Goal: Transaction & Acquisition: Purchase product/service

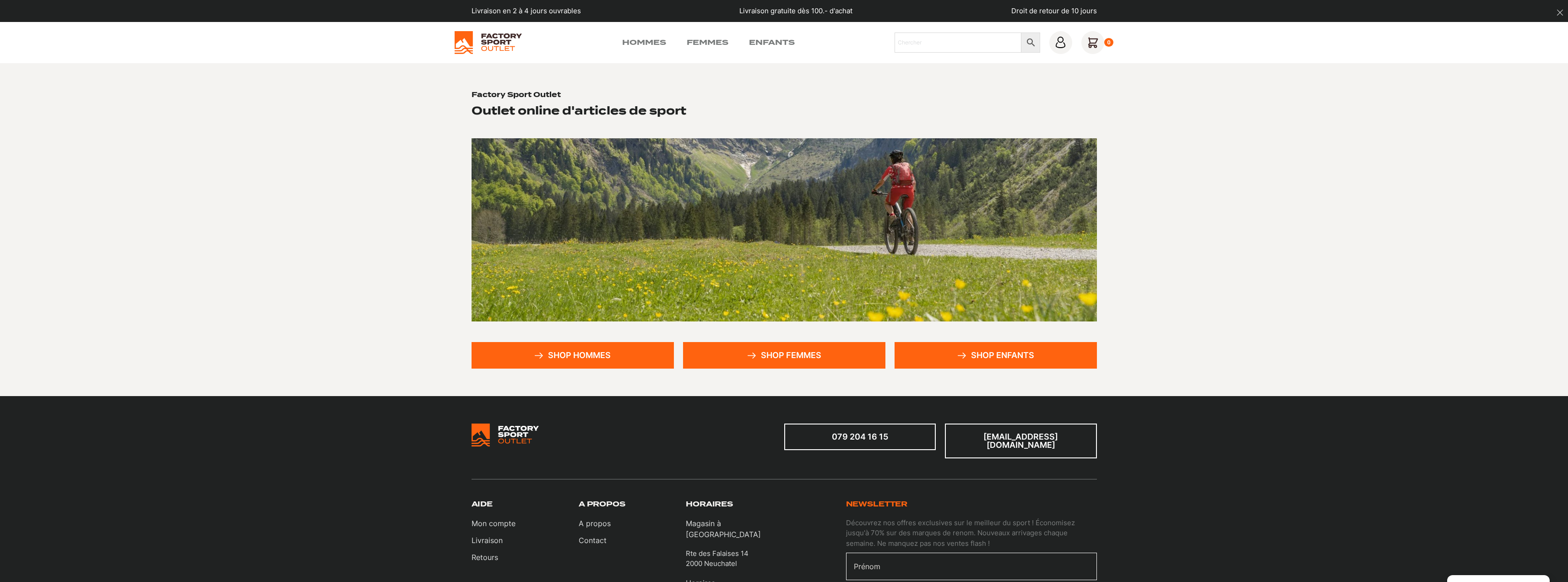
click at [579, 352] on link "Shop hommes" at bounding box center [573, 355] width 202 height 27
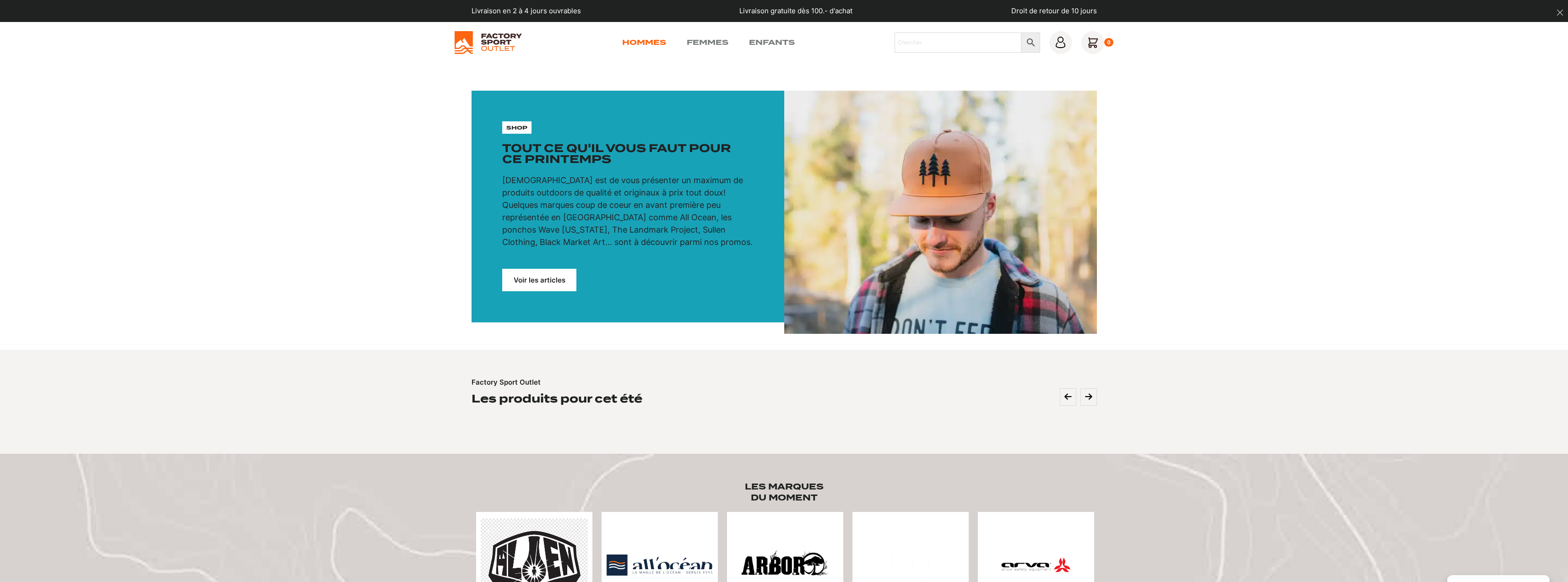
click at [643, 40] on link "Hommes" at bounding box center [644, 42] width 44 height 11
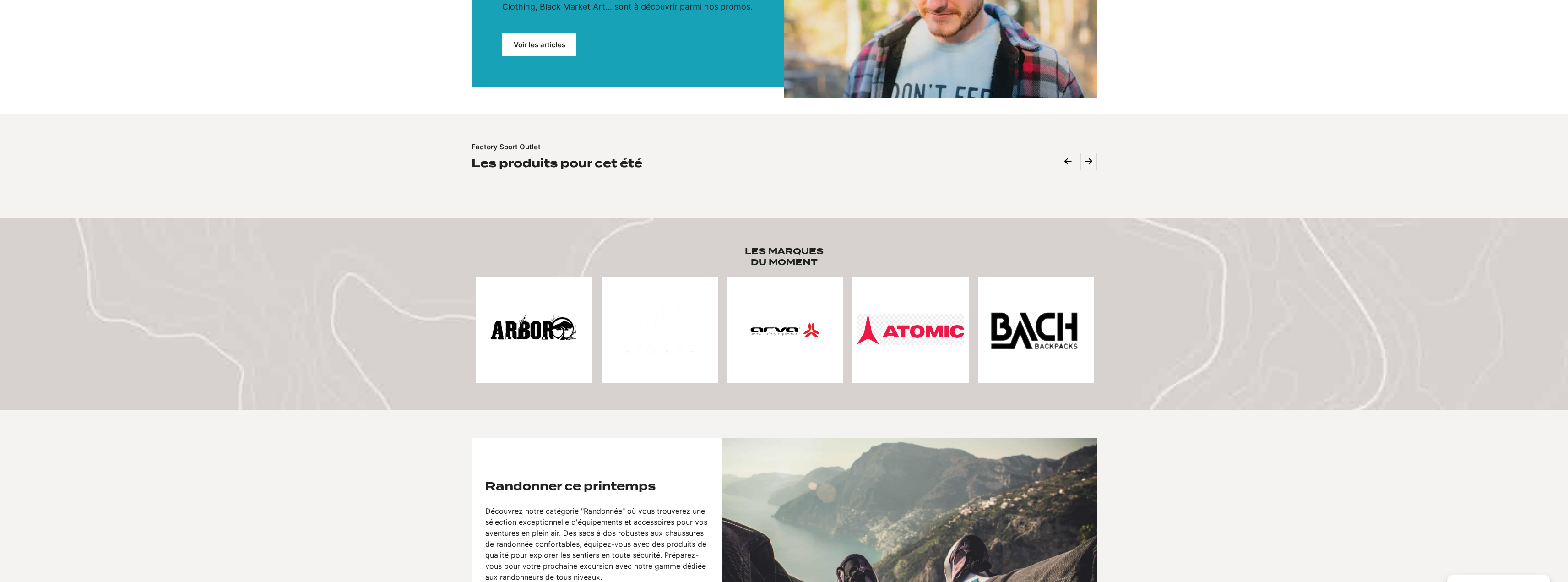
scroll to position [229, 0]
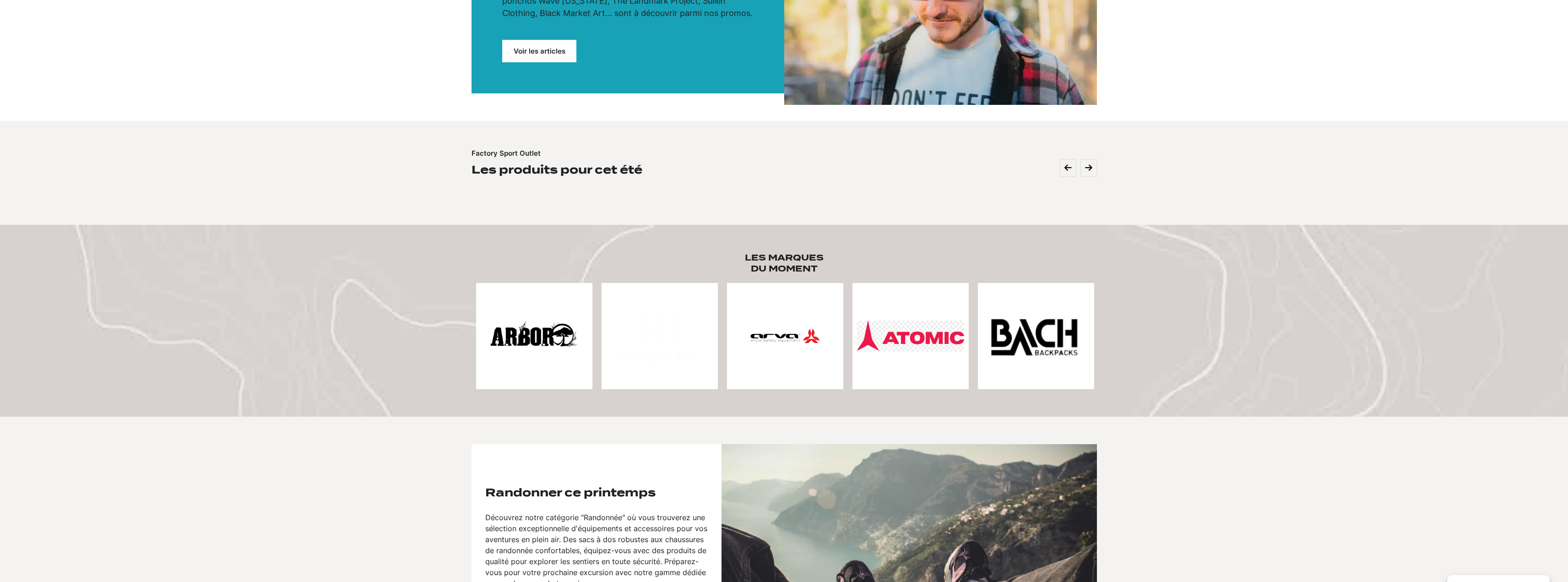
click at [770, 338] on img at bounding box center [785, 336] width 107 height 107
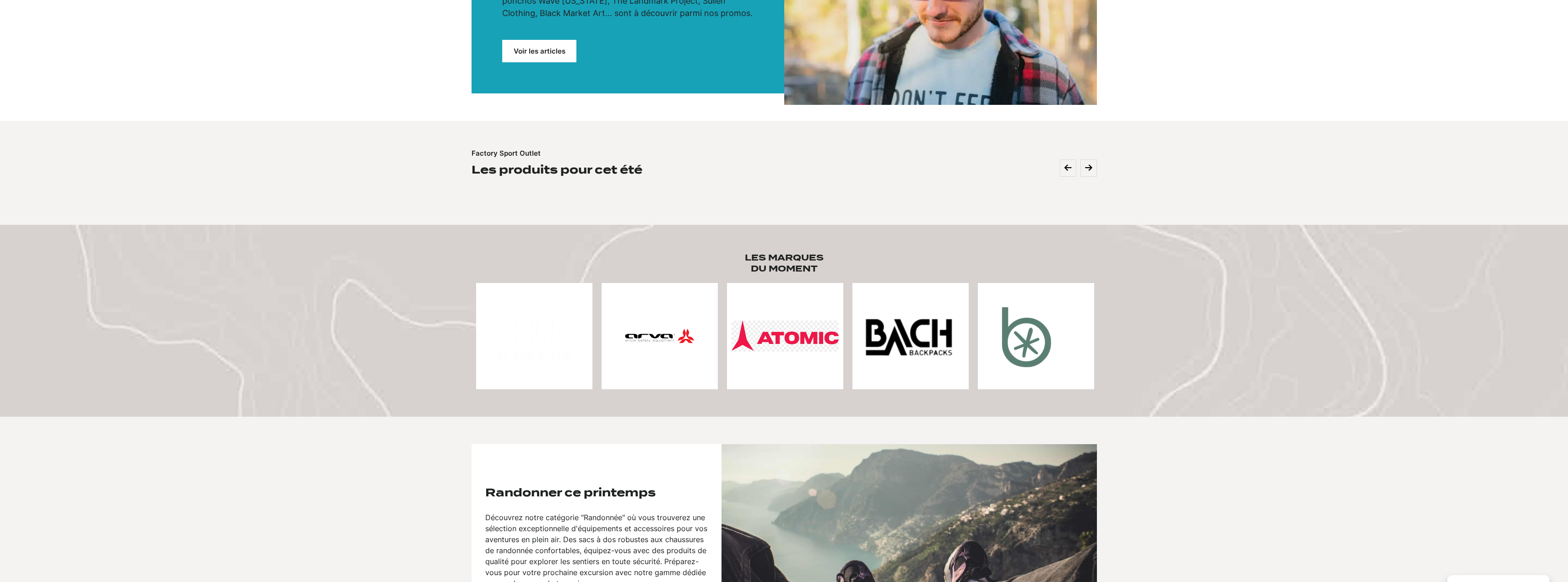
click at [914, 341] on img at bounding box center [908, 336] width 103 height 103
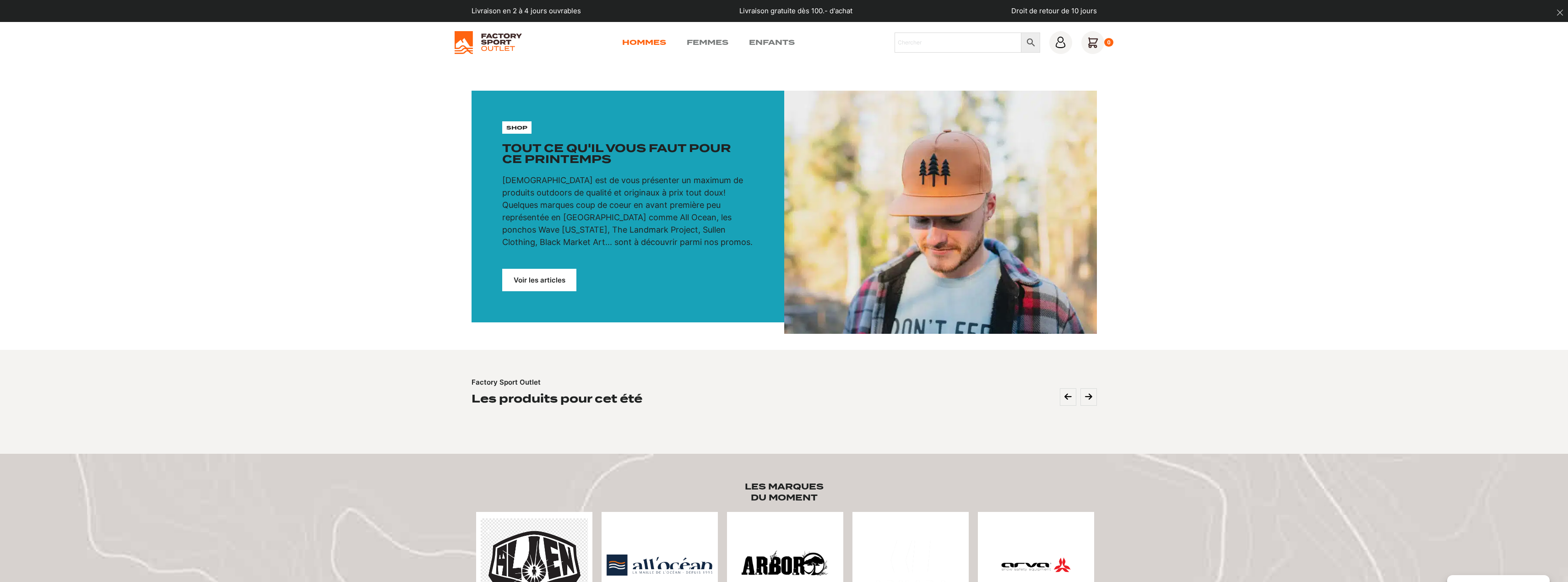
click at [643, 42] on link "Hommes" at bounding box center [644, 42] width 44 height 11
click at [932, 46] on input "Chercher" at bounding box center [957, 42] width 127 height 20
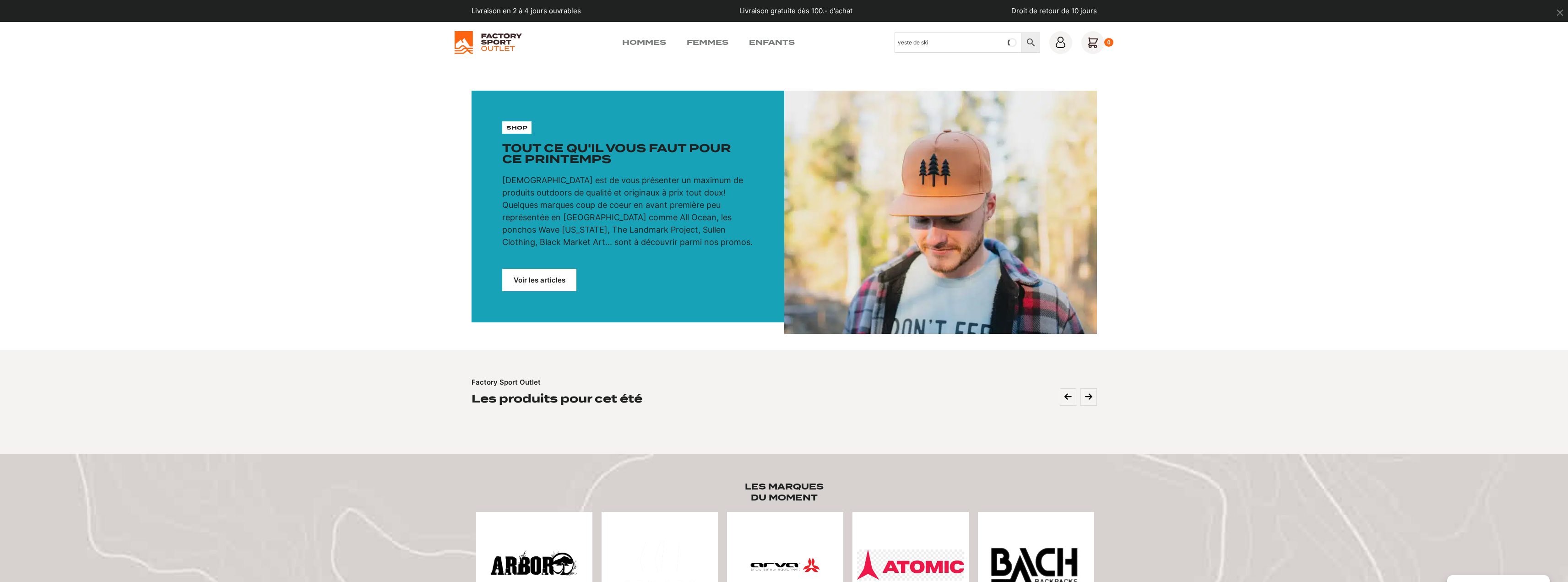
type input "veste de ski"
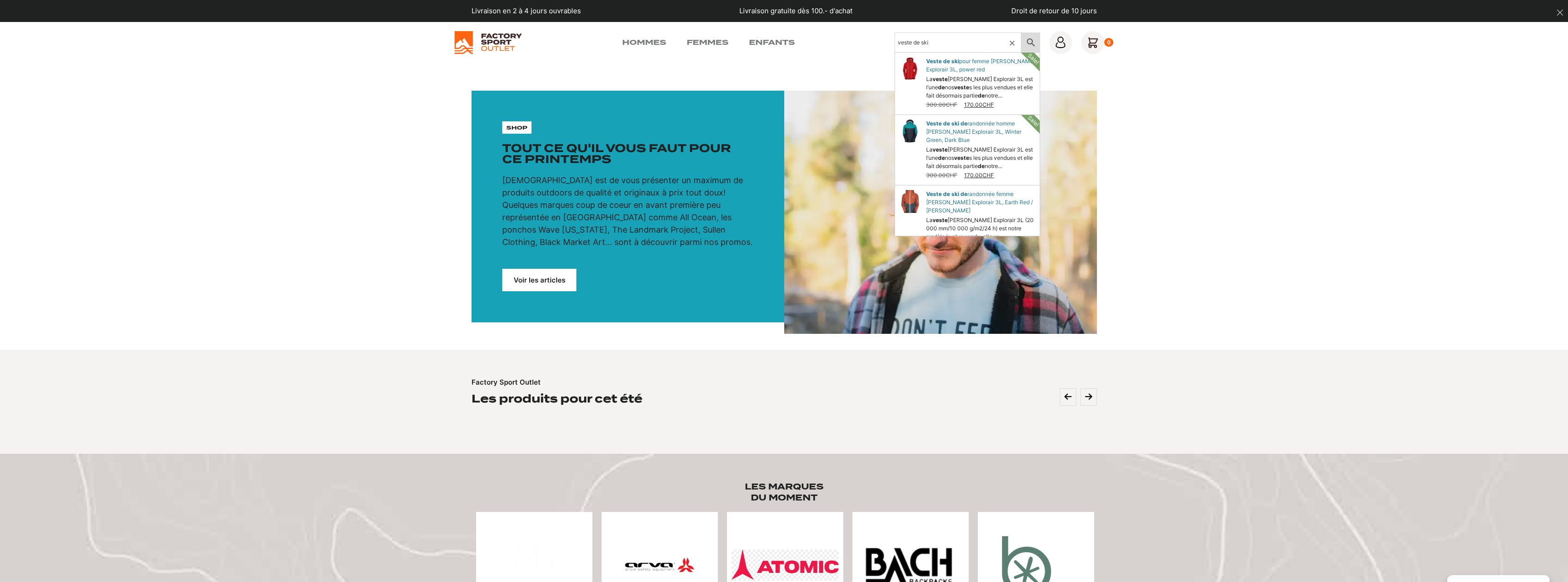
click at [1028, 40] on icon at bounding box center [1031, 42] width 19 height 11
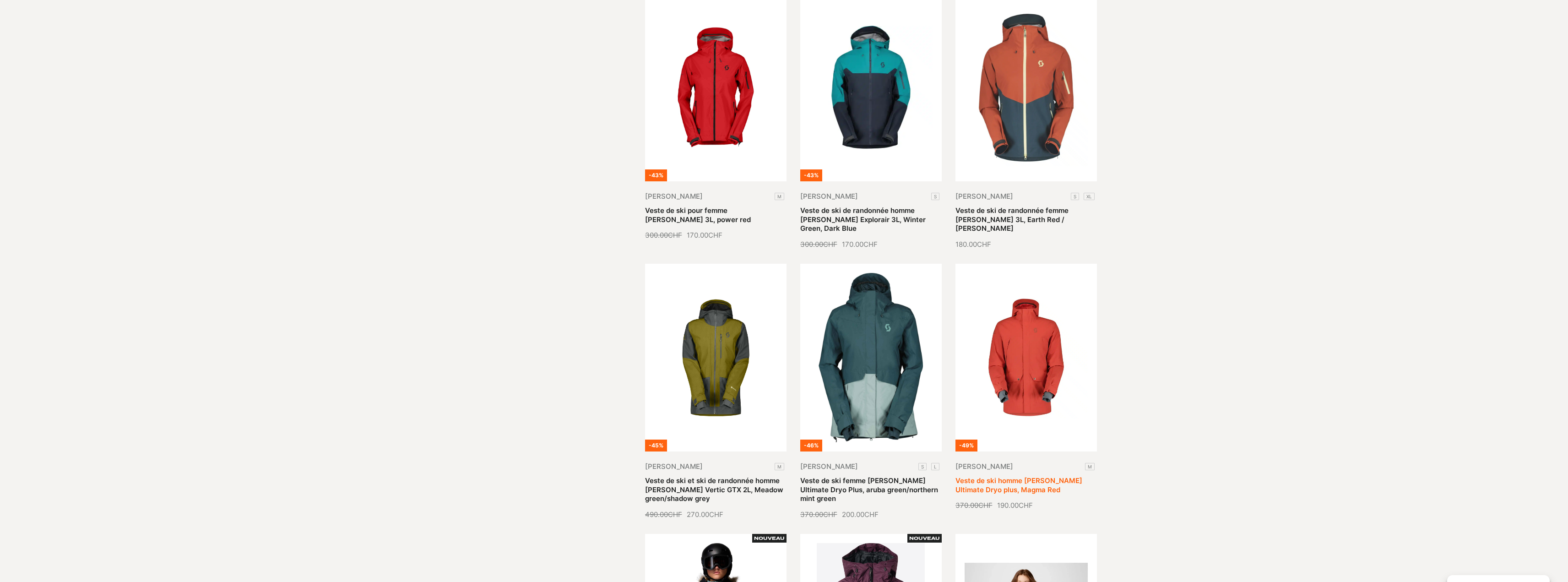
scroll to position [92, 0]
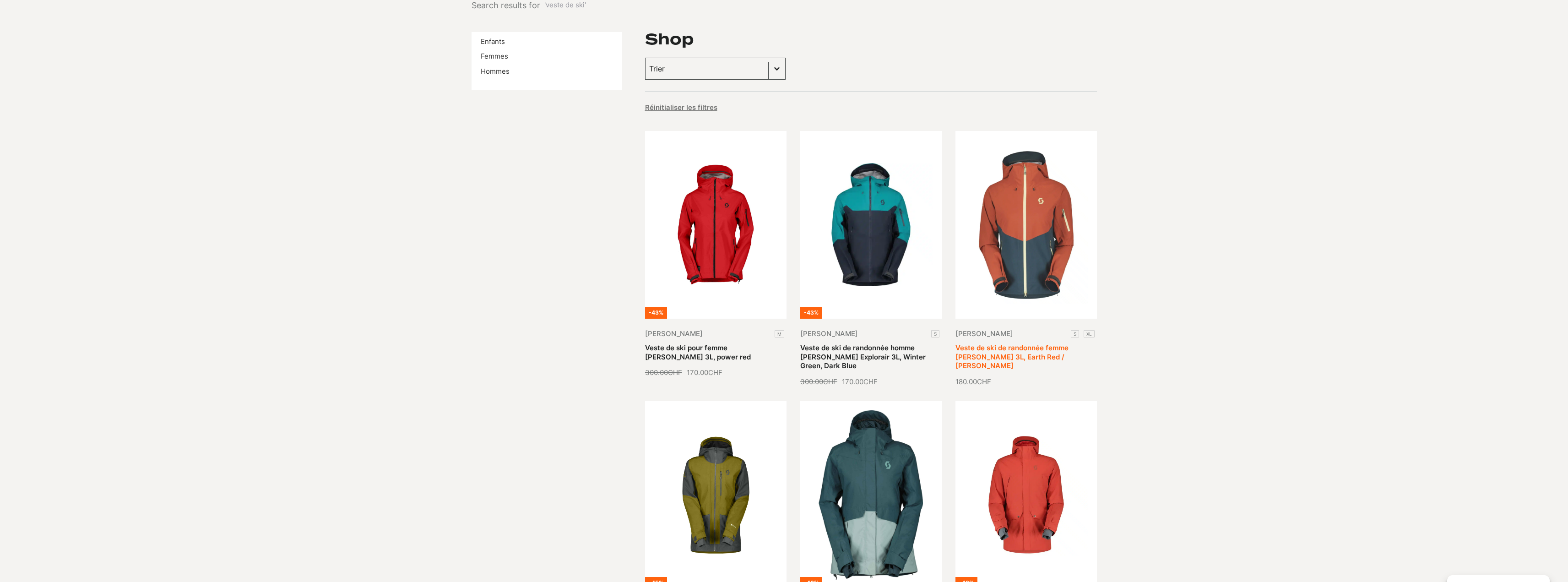
click at [1028, 343] on link "Veste de ski de randonnée femme Scott Explorair 3L, Earth Red / Aruba Green" at bounding box center [1011, 356] width 113 height 27
click at [483, 73] on link "Hommes" at bounding box center [495, 71] width 29 height 9
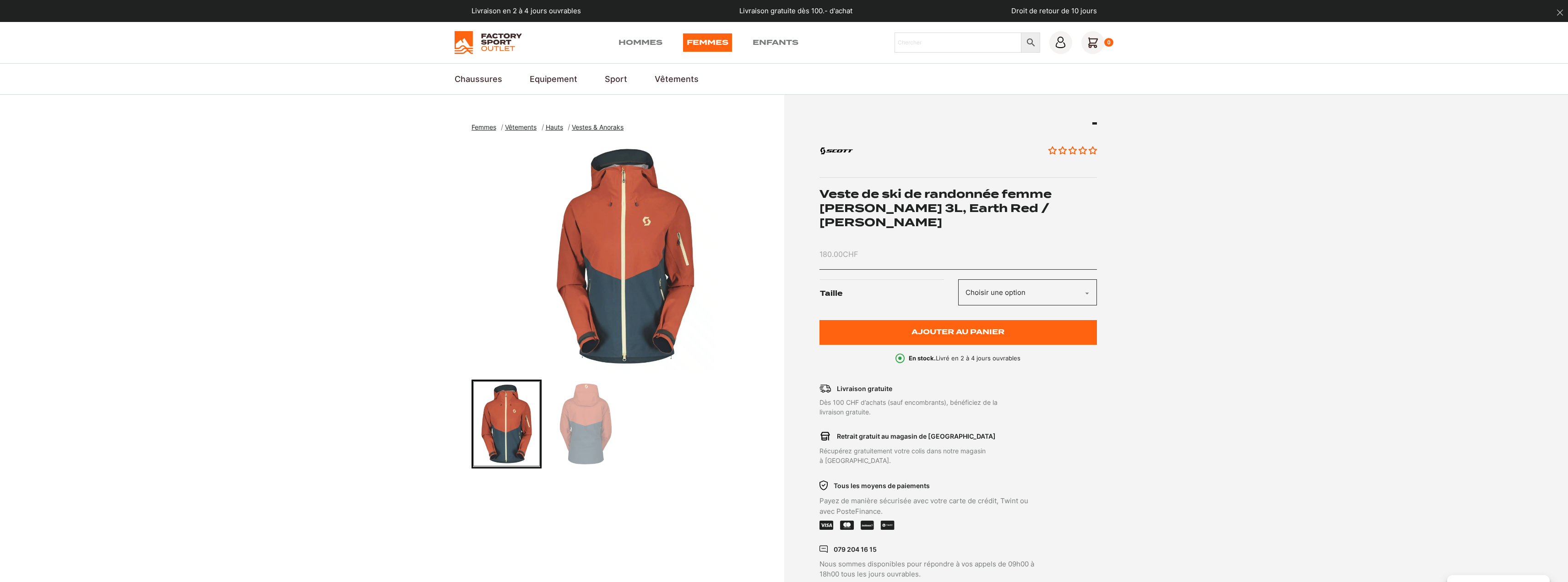
click at [589, 429] on img "Go to slide 2" at bounding box center [586, 424] width 67 height 86
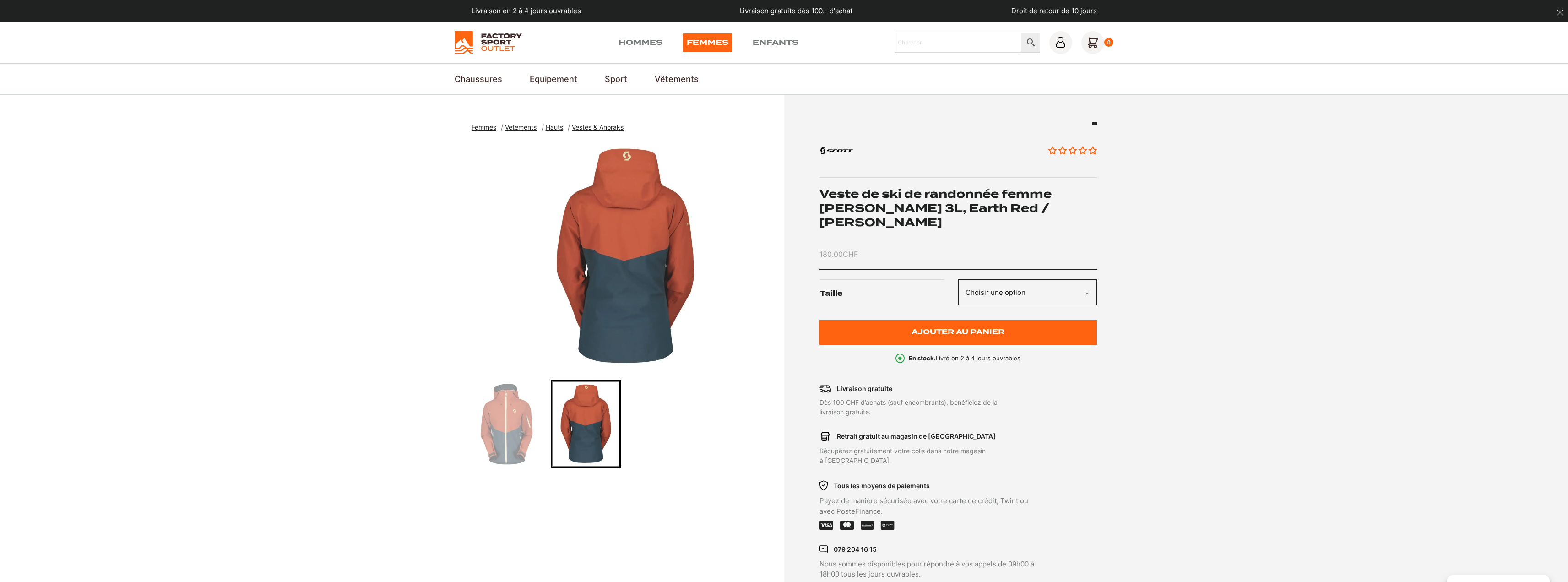
click at [511, 436] on img "Go to slide 1" at bounding box center [507, 424] width 67 height 86
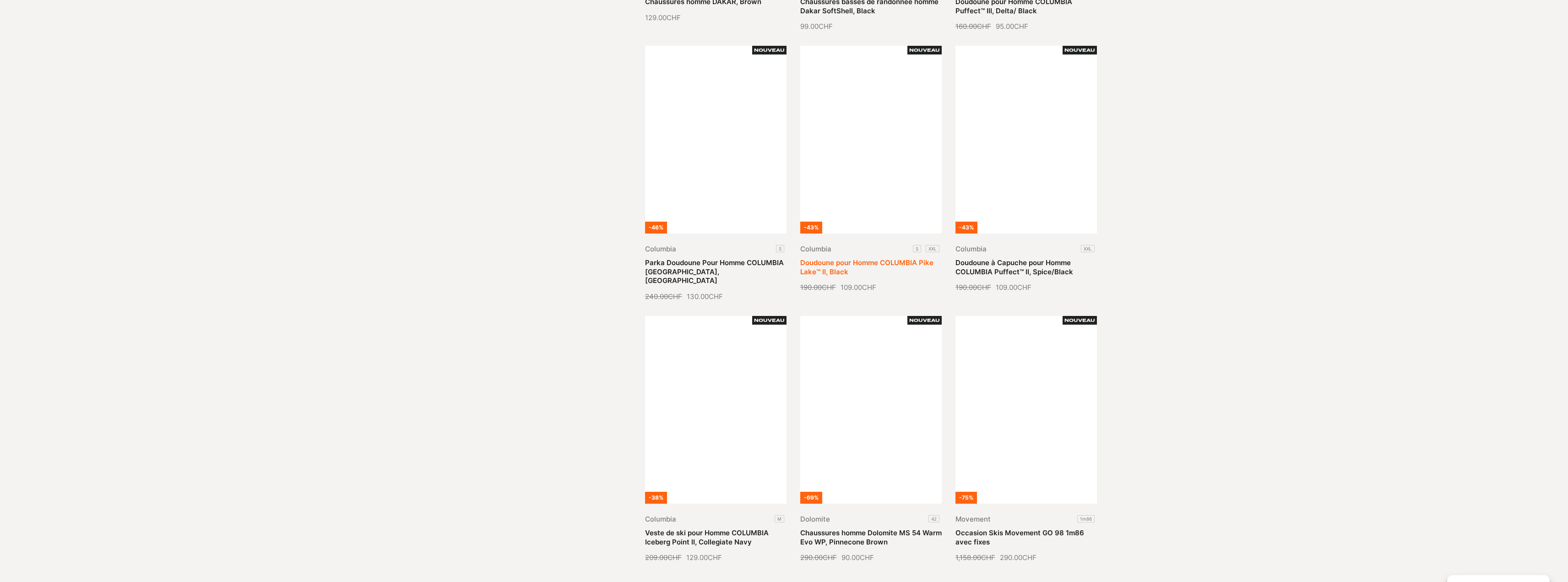
scroll to position [870, 0]
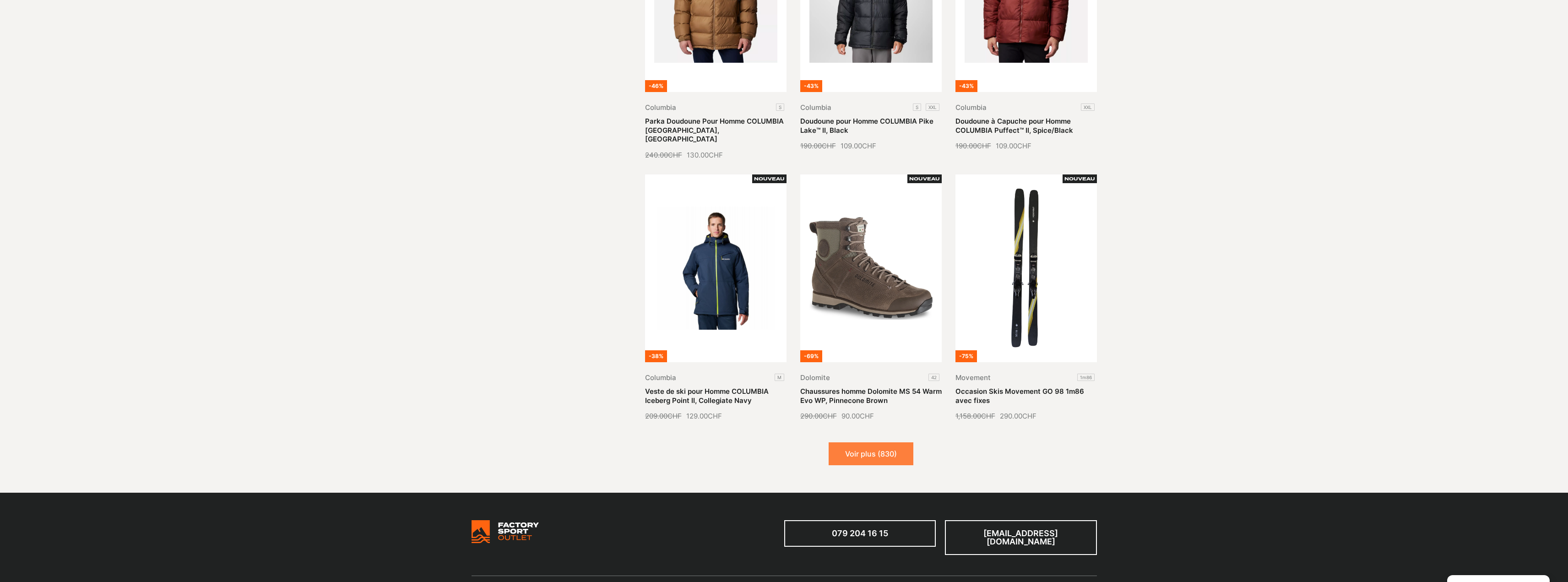
click at [873, 446] on button "Voir plus (830)" at bounding box center [871, 453] width 85 height 23
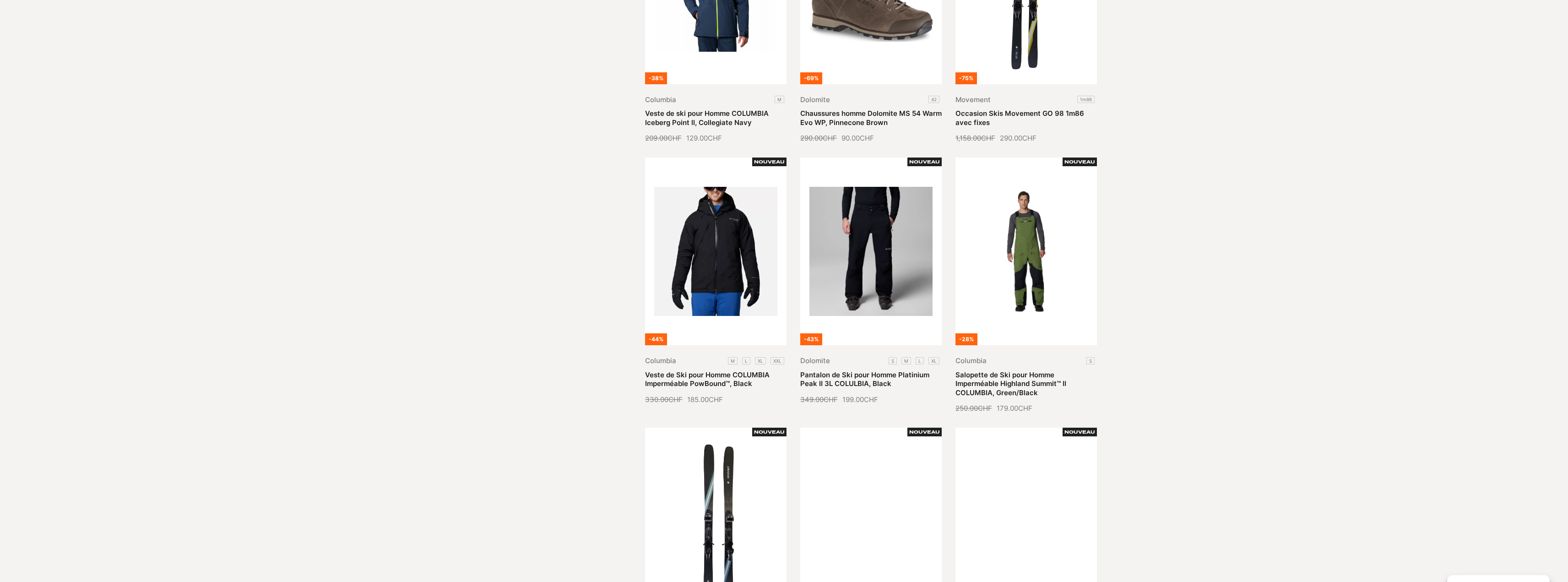
scroll to position [1145, 0]
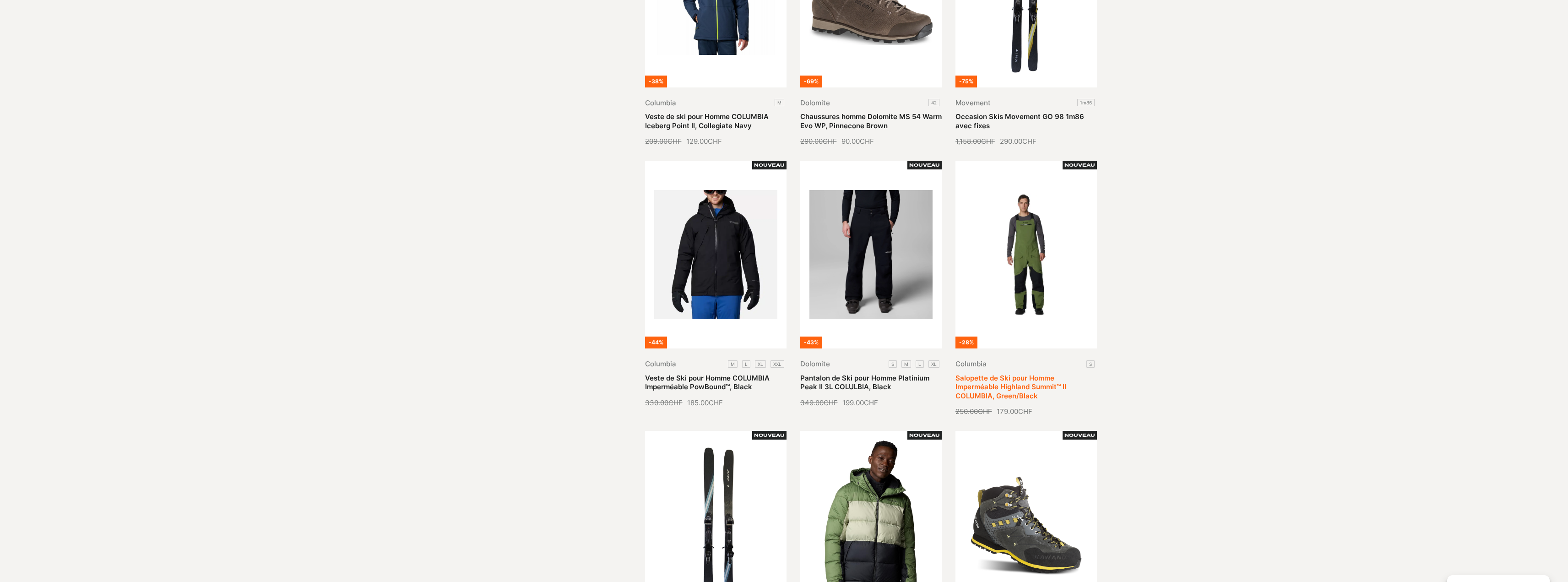
click at [1028, 373] on link "Salopette de Ski pour Homme Imperméable Highland Summit™ II COLUMBIA, Green/Bla…" at bounding box center [1011, 386] width 111 height 27
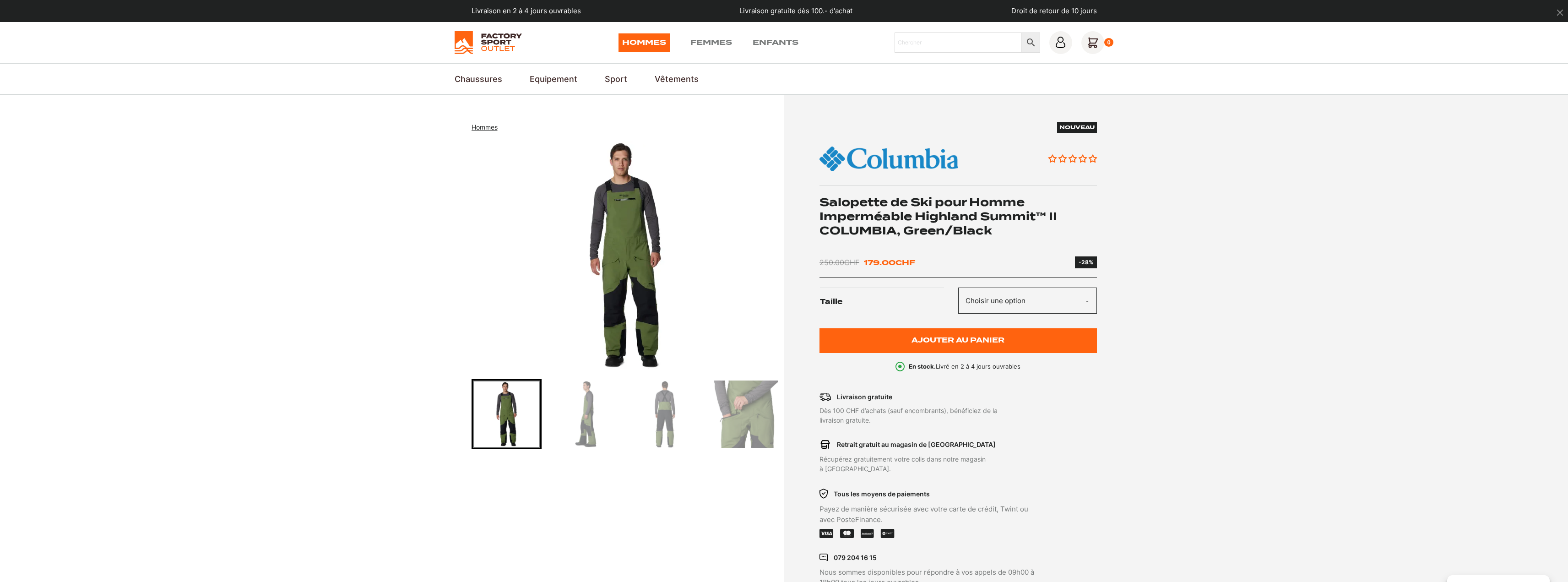
click at [592, 414] on img "Go to slide 2" at bounding box center [586, 414] width 67 height 67
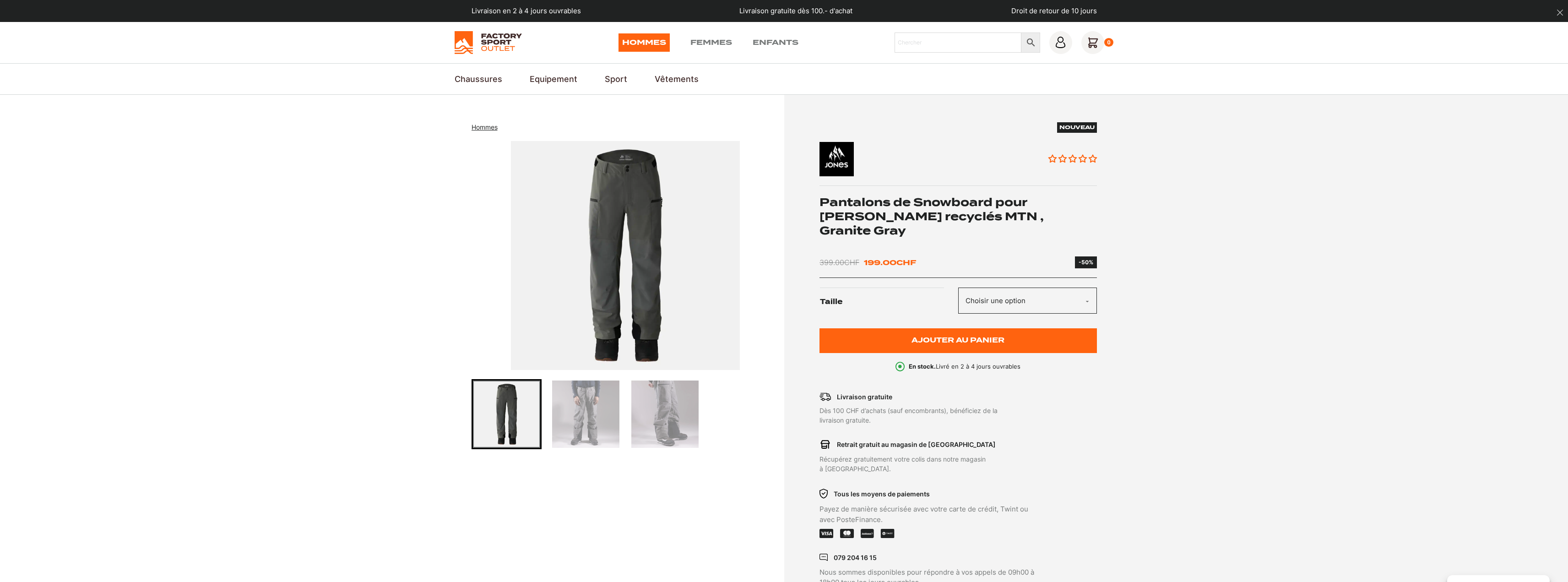
click at [587, 424] on img "Go to slide 2" at bounding box center [586, 414] width 67 height 67
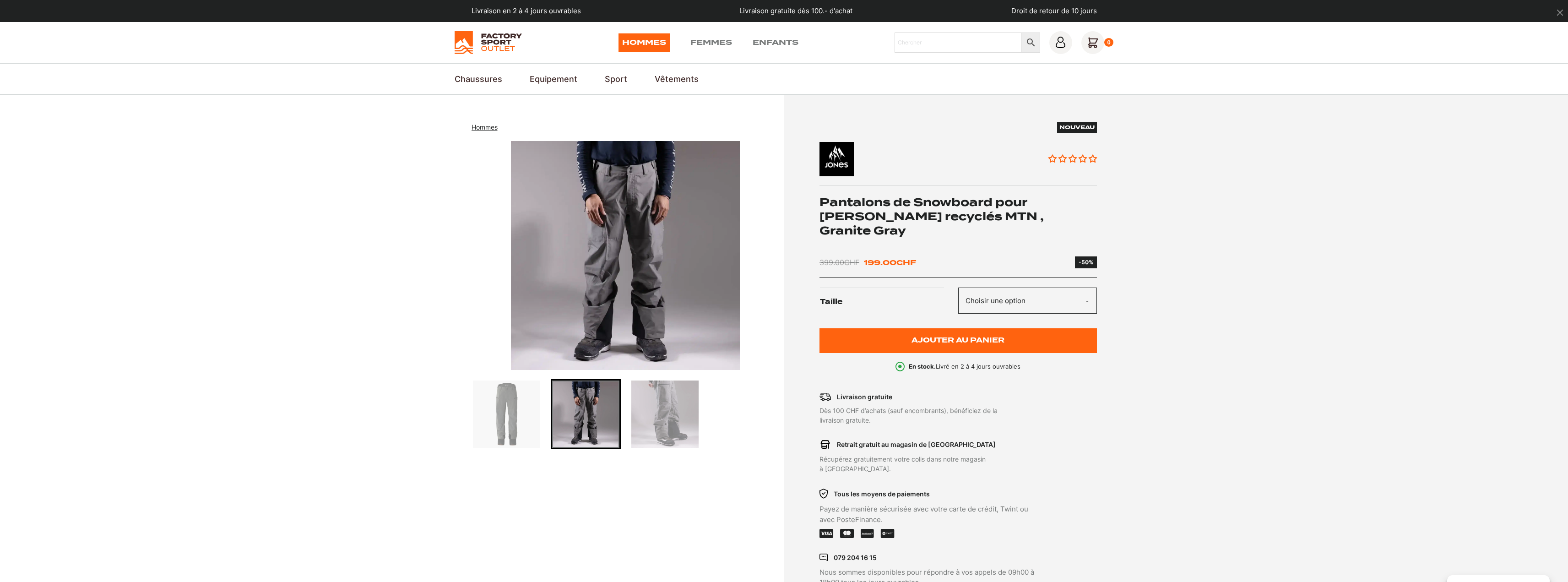
click at [662, 416] on img "Go to slide 3" at bounding box center [665, 414] width 67 height 67
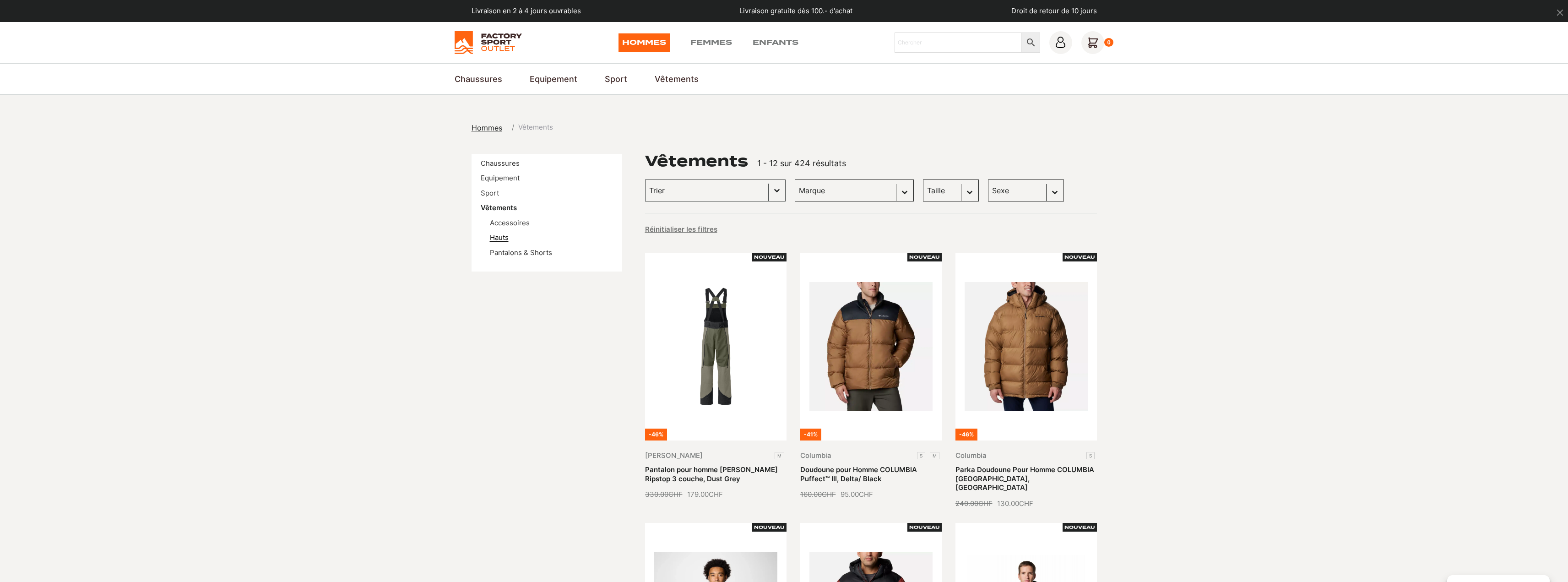
click at [503, 238] on link "Hauts" at bounding box center [499, 237] width 18 height 9
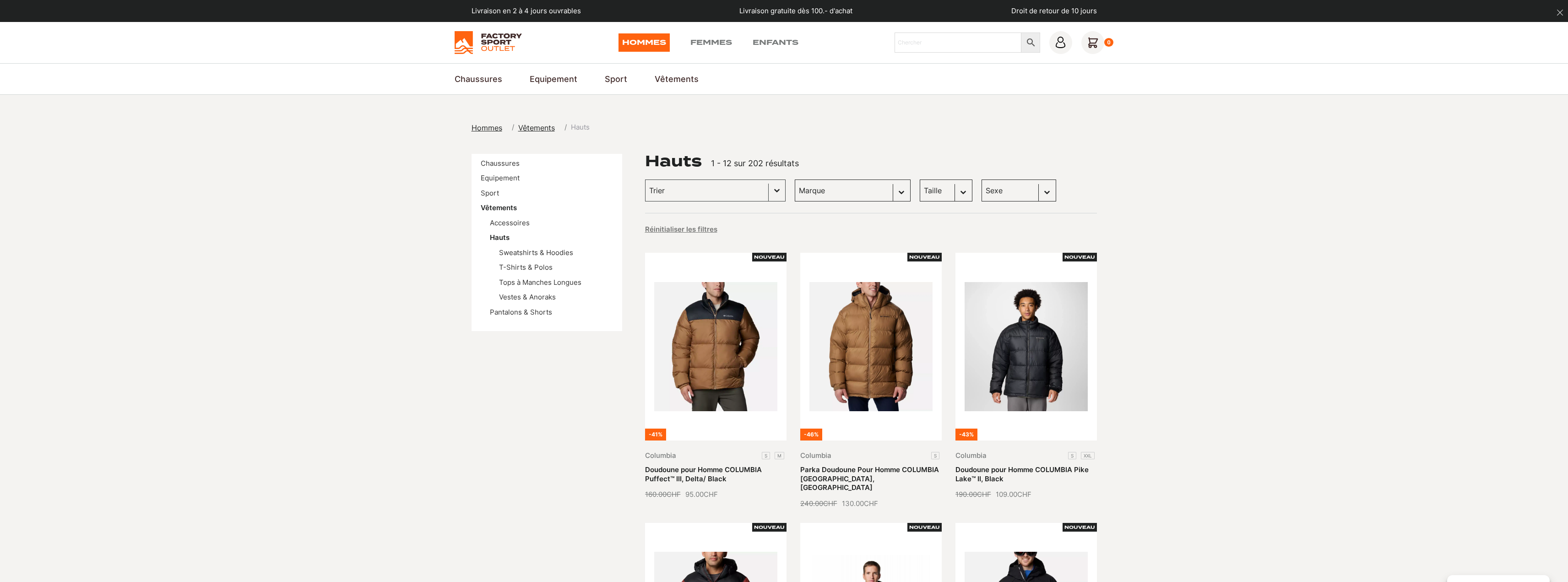
click at [952, 189] on select "Taille L (28) M (22) XL (17) S (7) XXL (7) XXXL (1)" at bounding box center [946, 190] width 53 height 22
select select "xl"
click at [920, 179] on select "Taille L (28) M (22) XL (17) S (7) XXL (7) XXXL (1)" at bounding box center [946, 190] width 53 height 22
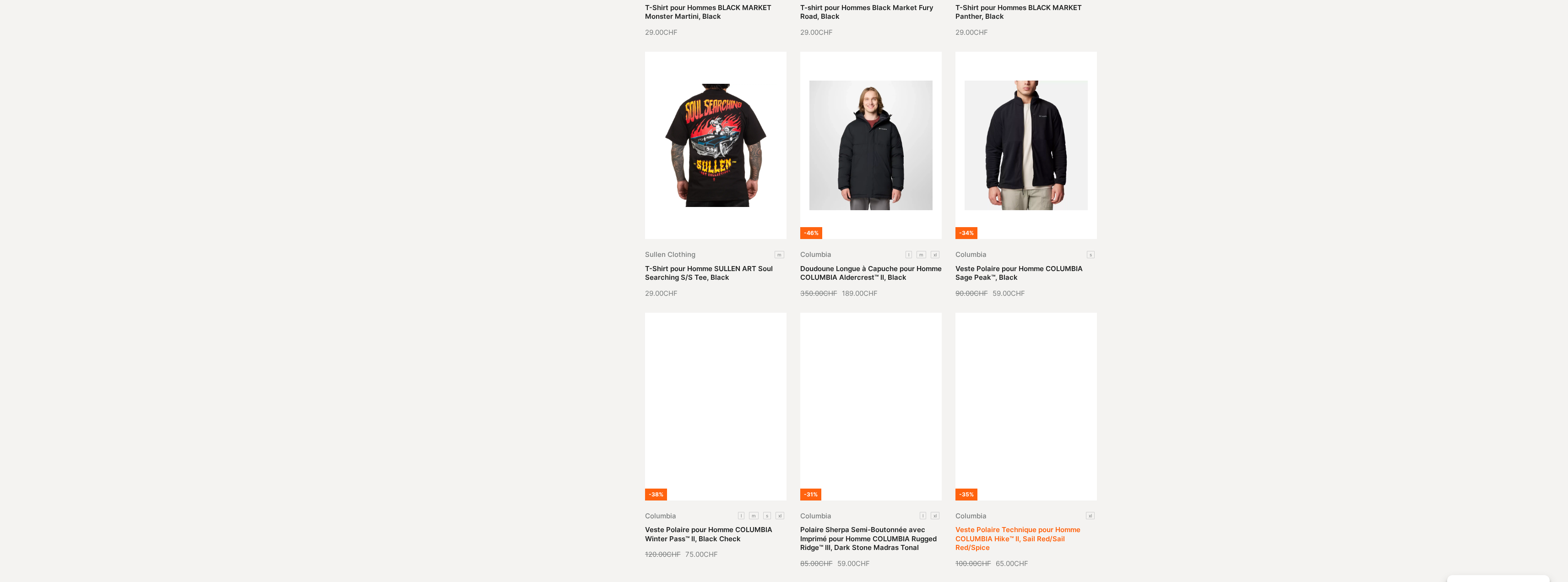
scroll to position [962, 0]
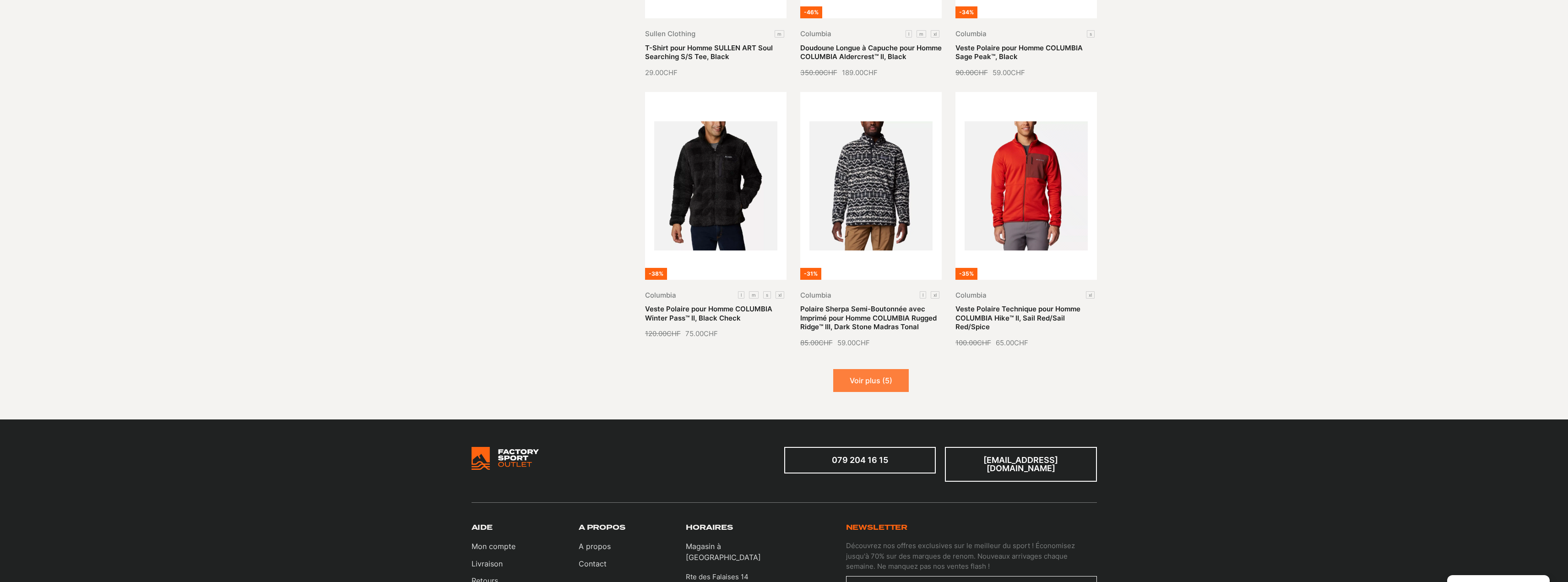
click at [864, 378] on button "Voir plus (5)" at bounding box center [871, 380] width 75 height 23
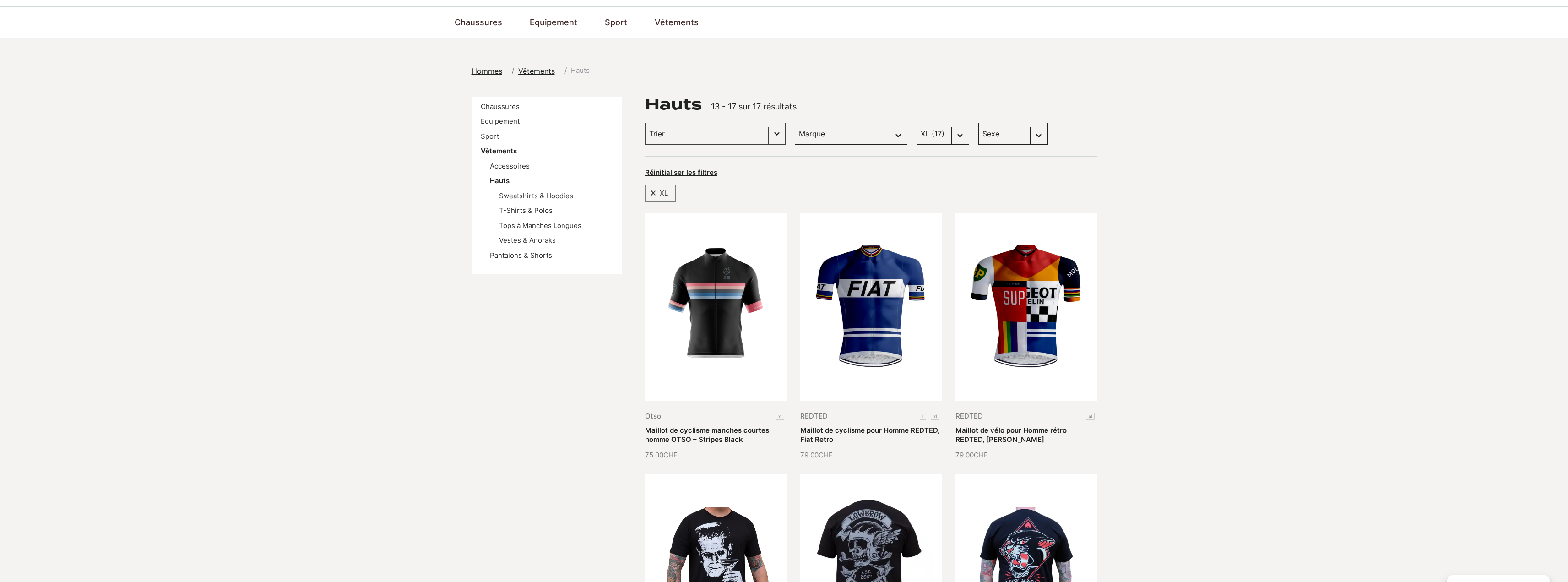
scroll to position [0, 0]
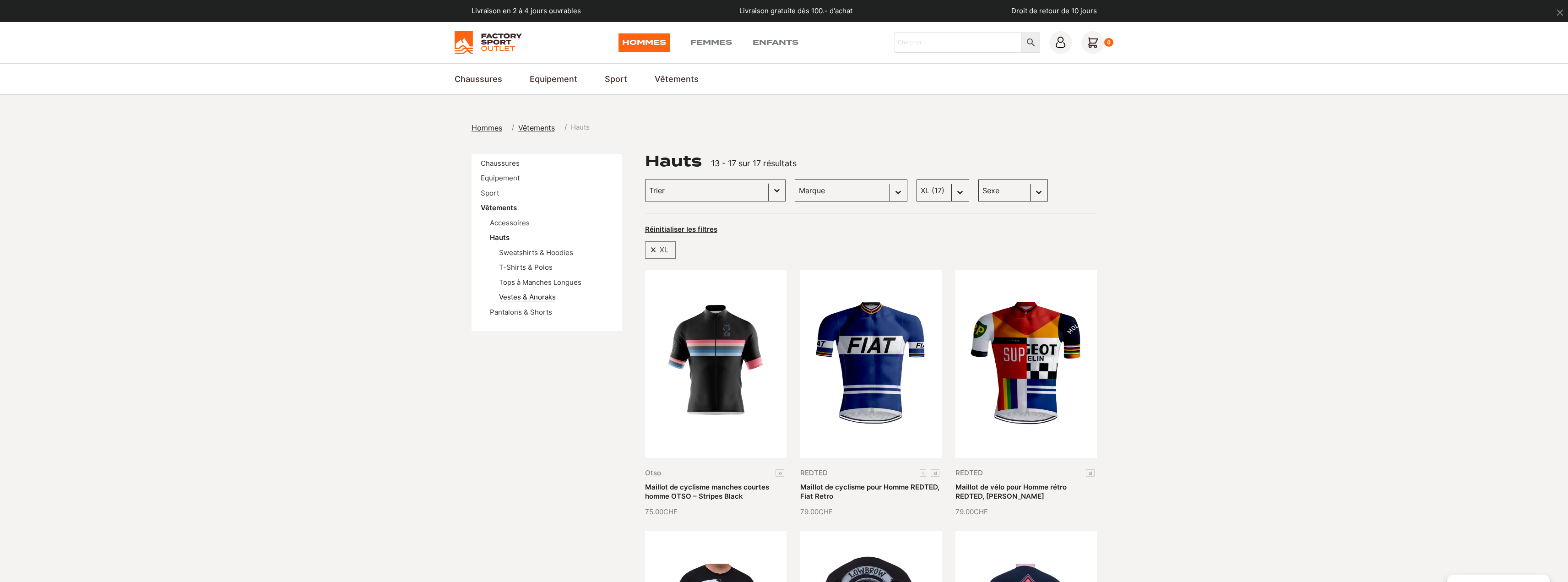
click at [514, 296] on link "Vestes & Anoraks" at bounding box center [527, 297] width 57 height 9
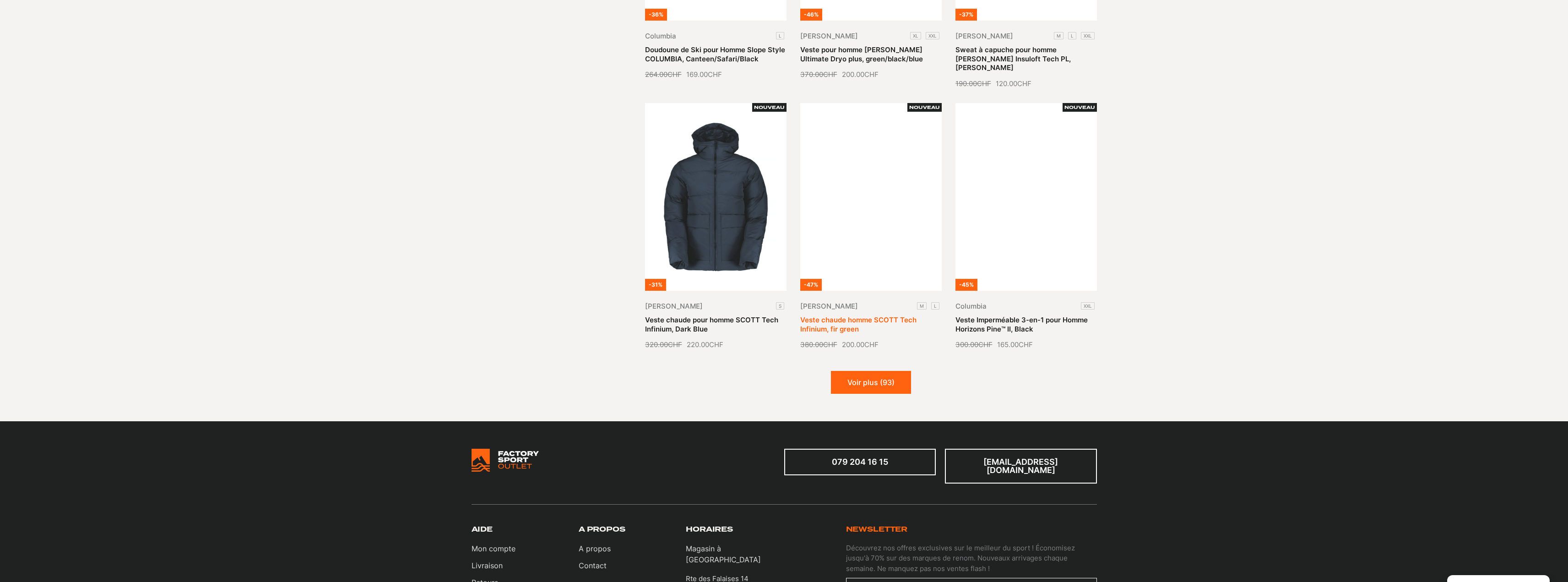
scroll to position [962, 0]
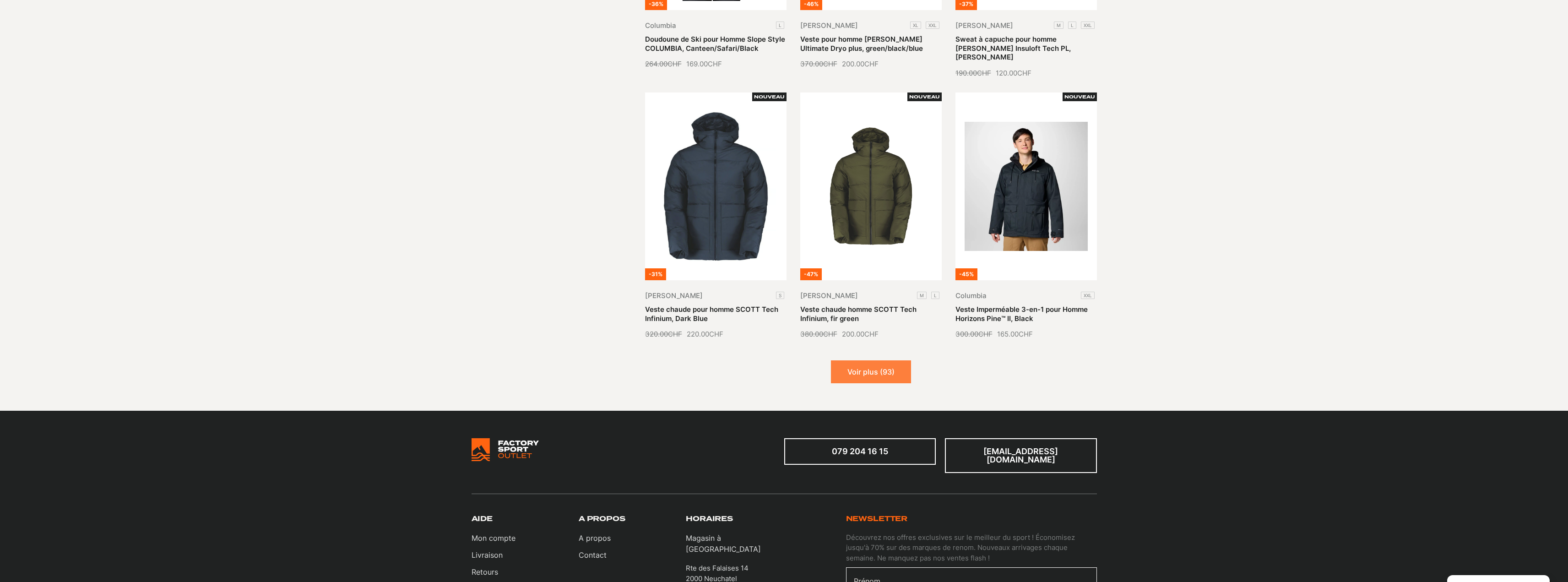
click at [862, 360] on button "Voir plus (93)" at bounding box center [871, 371] width 80 height 23
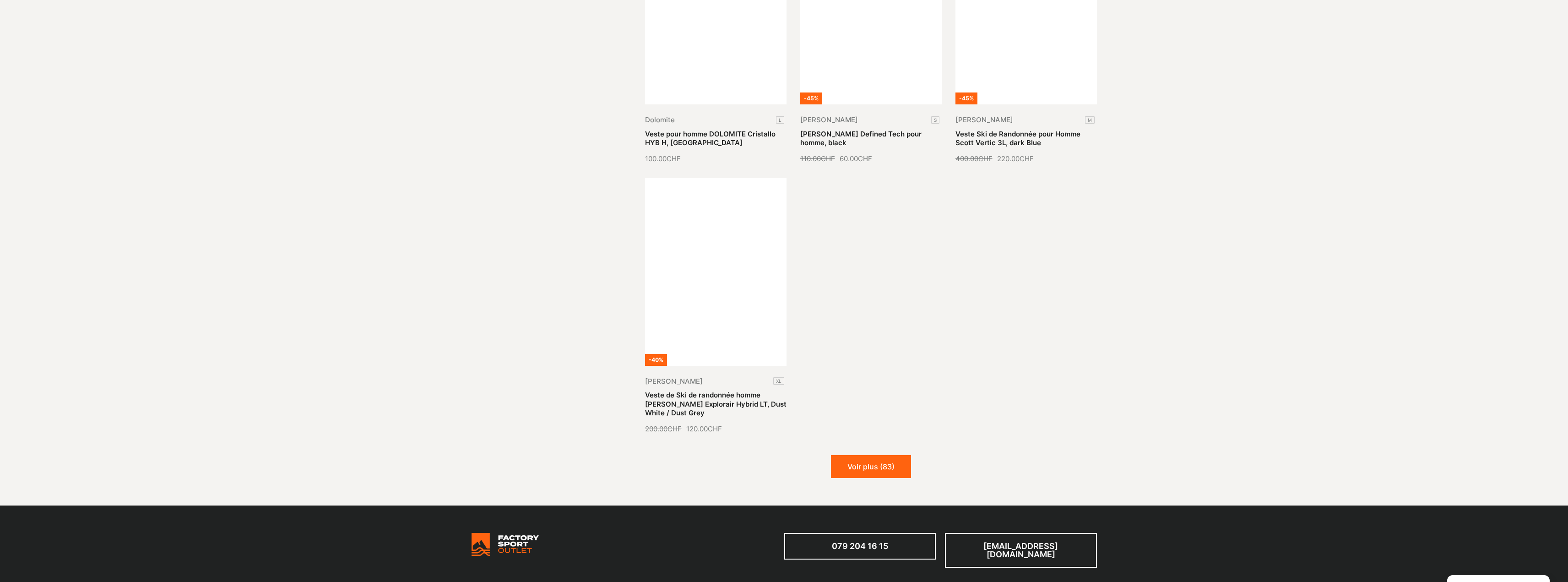
scroll to position [1969, 0]
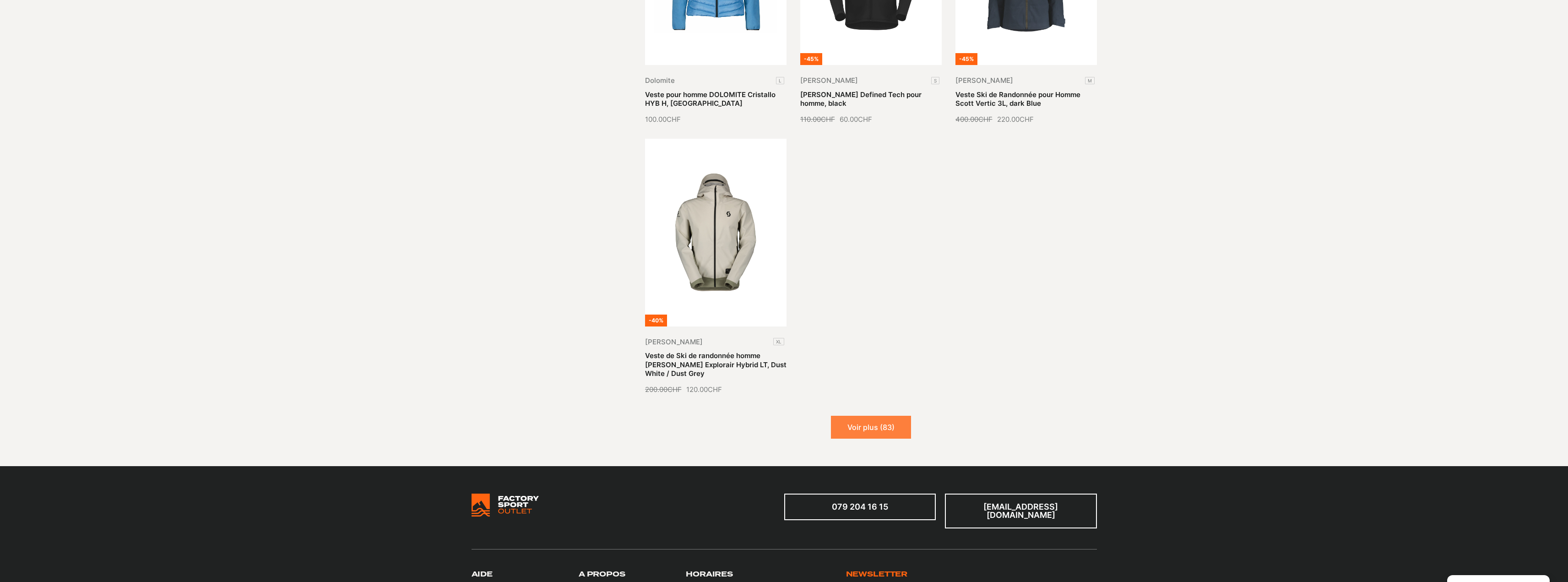
click at [873, 416] on button "Voir plus (83)" at bounding box center [871, 427] width 80 height 23
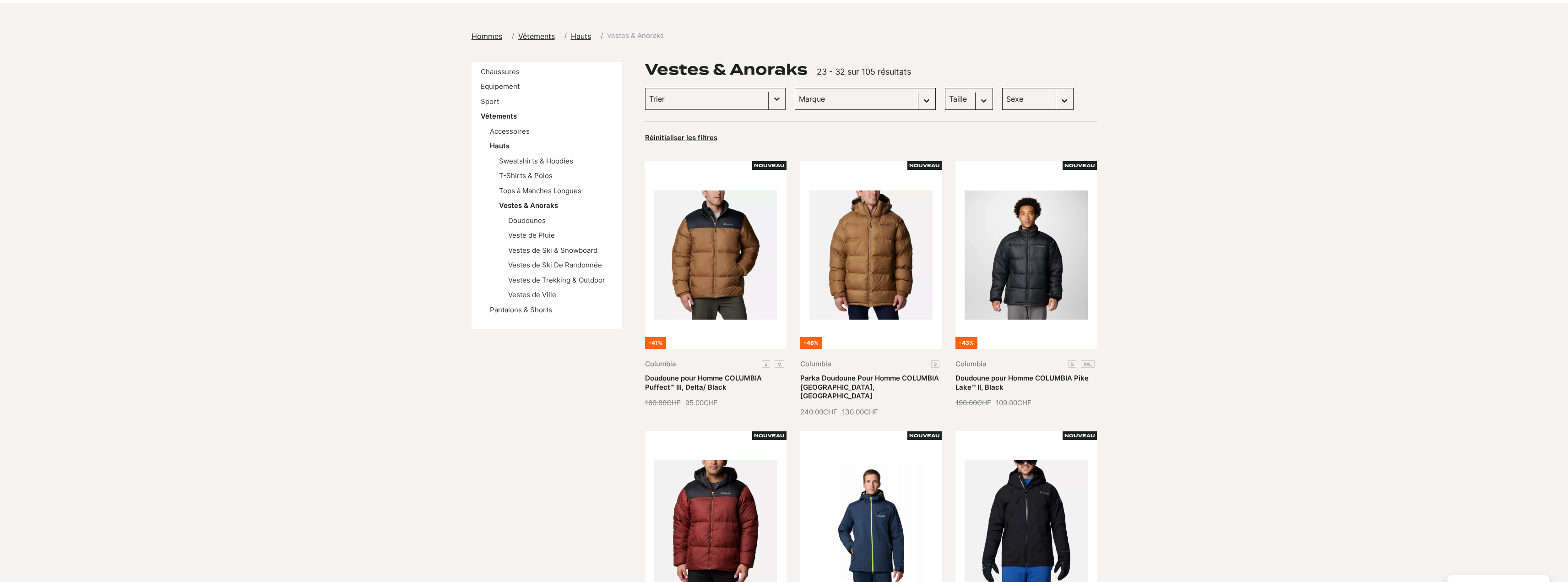
scroll to position [0, 0]
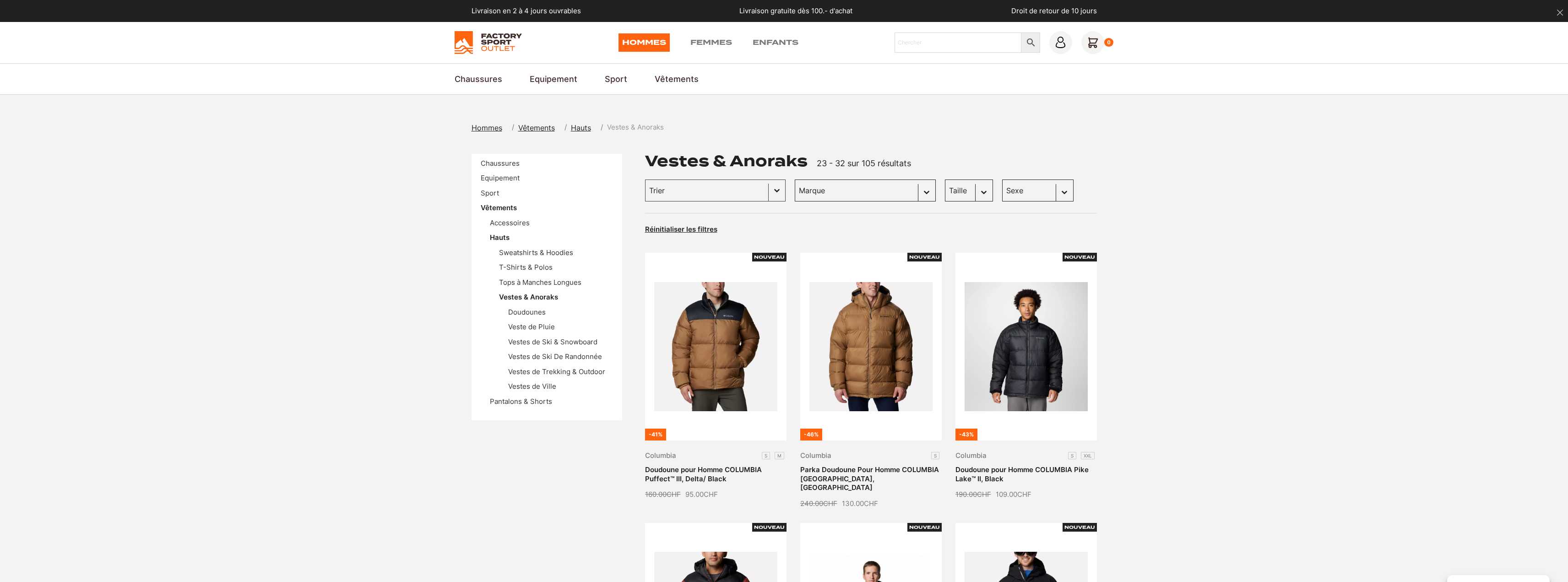
click at [945, 191] on select "Taille L (11) M (11) XL (6) S (4) XXL (1)" at bounding box center [969, 190] width 48 height 22
select select "xl"
click at [945, 179] on select "Taille L (11) M (11) XL (6) S (4) XXL (1)" at bounding box center [969, 190] width 48 height 22
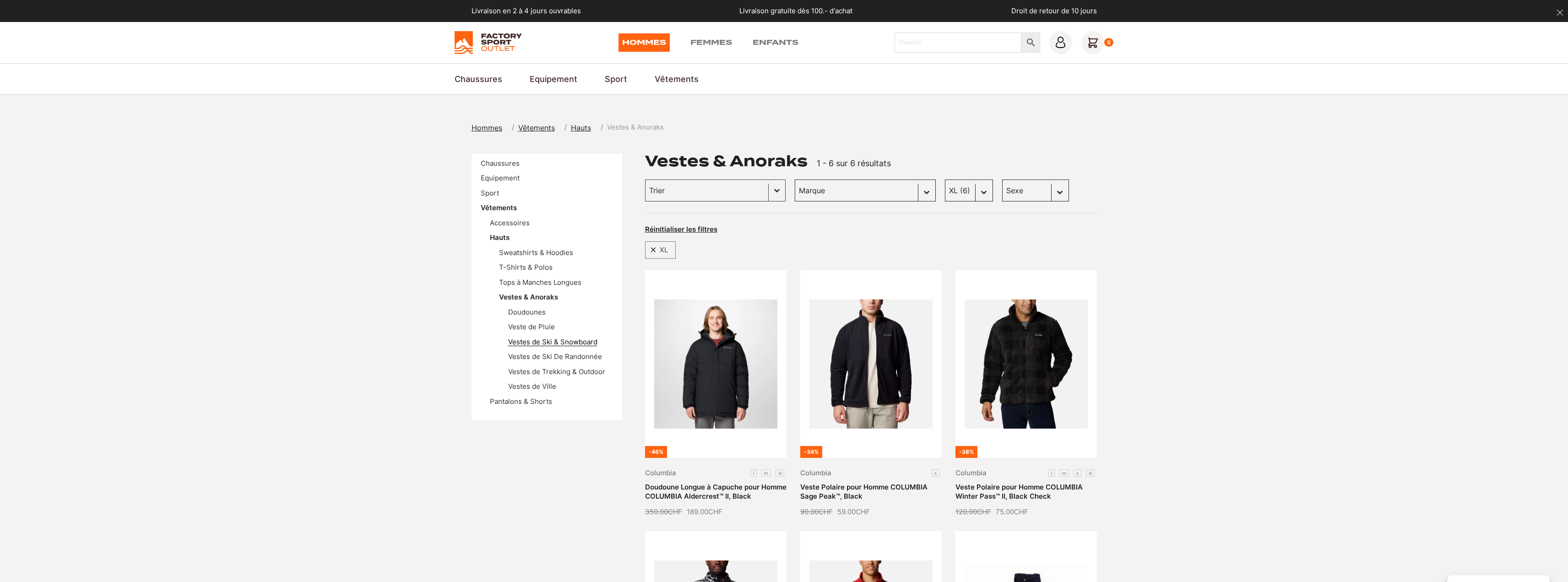
click at [527, 342] on link "Vestes de Ski & Snowboard" at bounding box center [553, 341] width 90 height 9
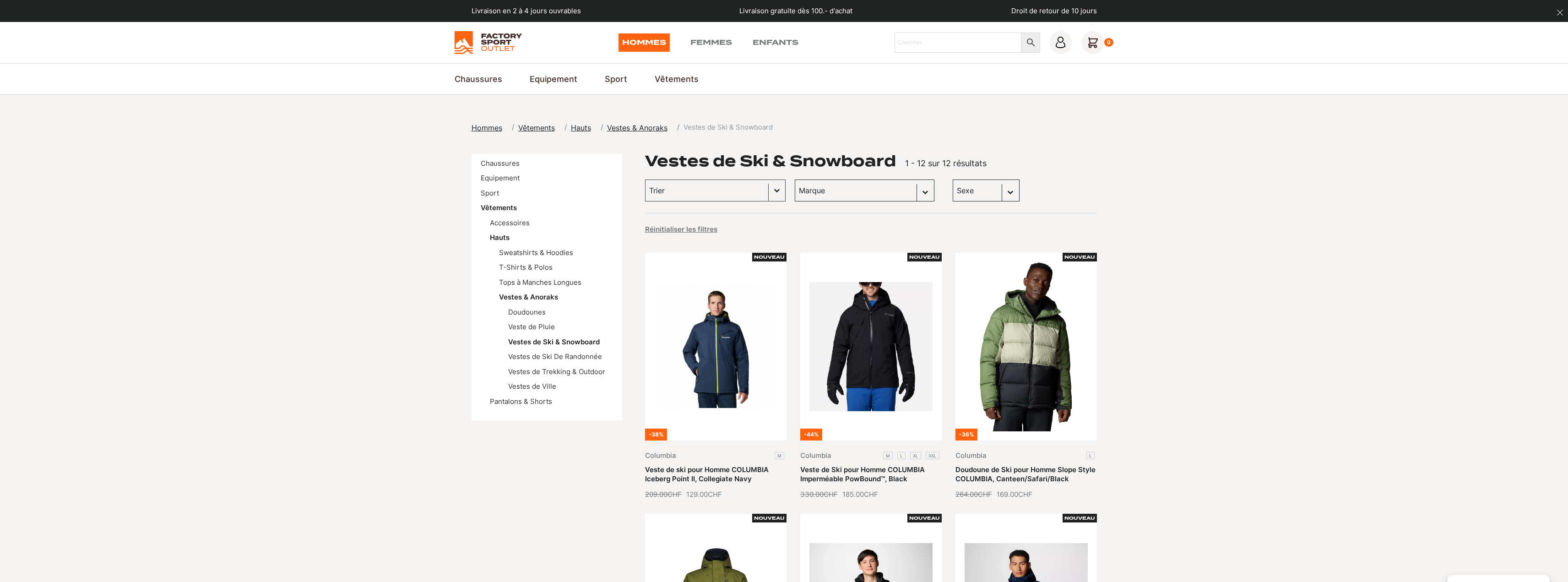
click at [878, 191] on select "Marque Columbia (7) Scott (2) Volcom (2) Jones snowboards (1)" at bounding box center [864, 190] width 139 height 22
click at [921, 215] on div "Réinitialiser les filtres" at bounding box center [871, 226] width 452 height 28
click at [961, 192] on select "Sexe Hommes (8)" at bounding box center [986, 190] width 67 height 22
select select "hommes"
click at [953, 179] on select "Sexe Hommes (8)" at bounding box center [986, 190] width 67 height 22
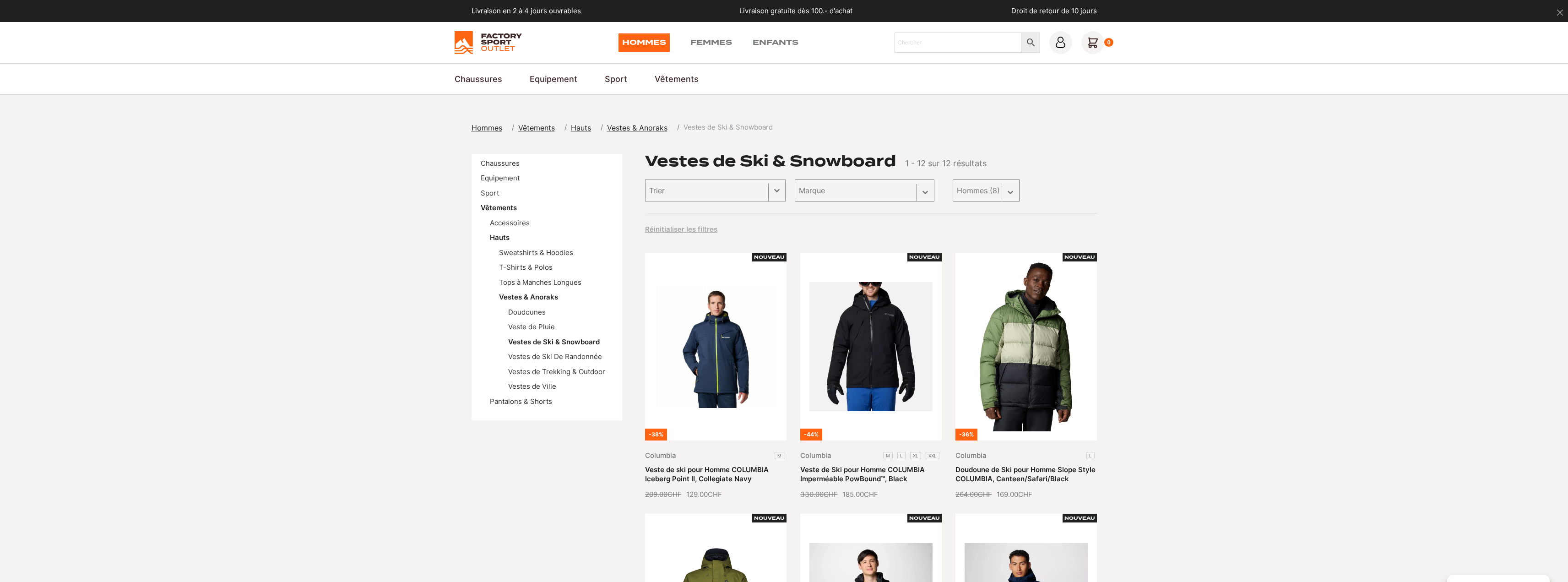
select select "hommes"
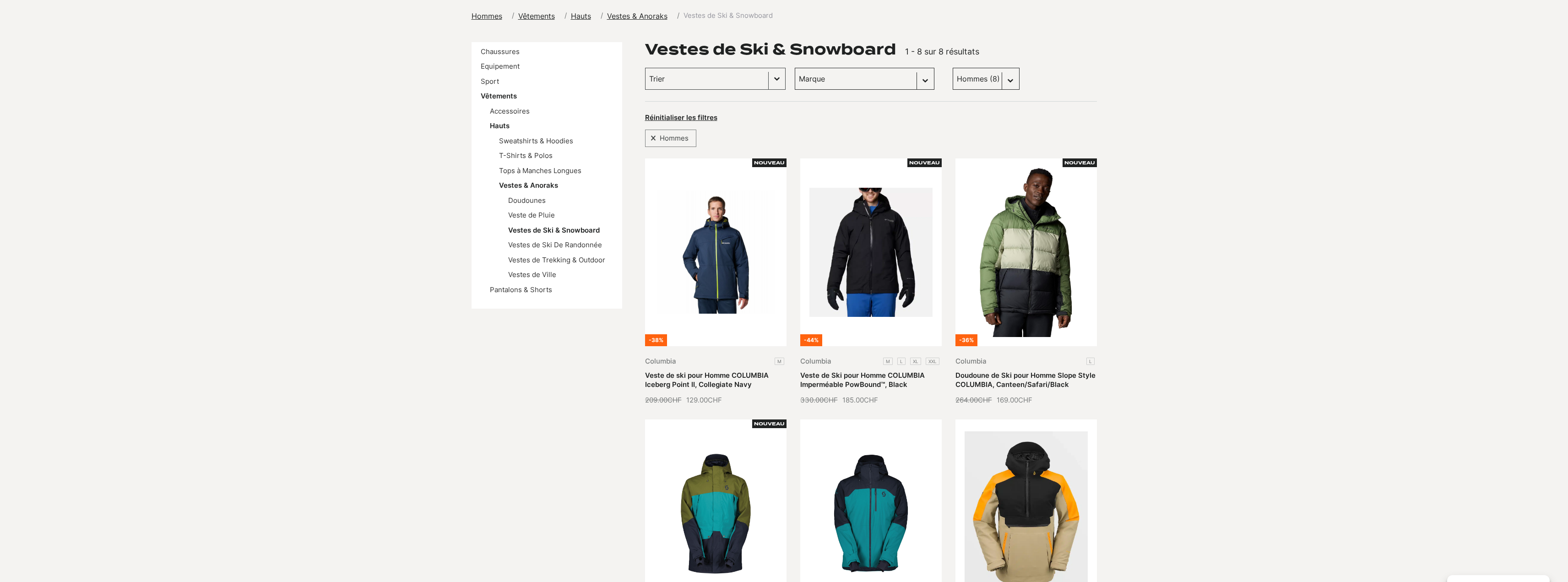
scroll to position [46, 0]
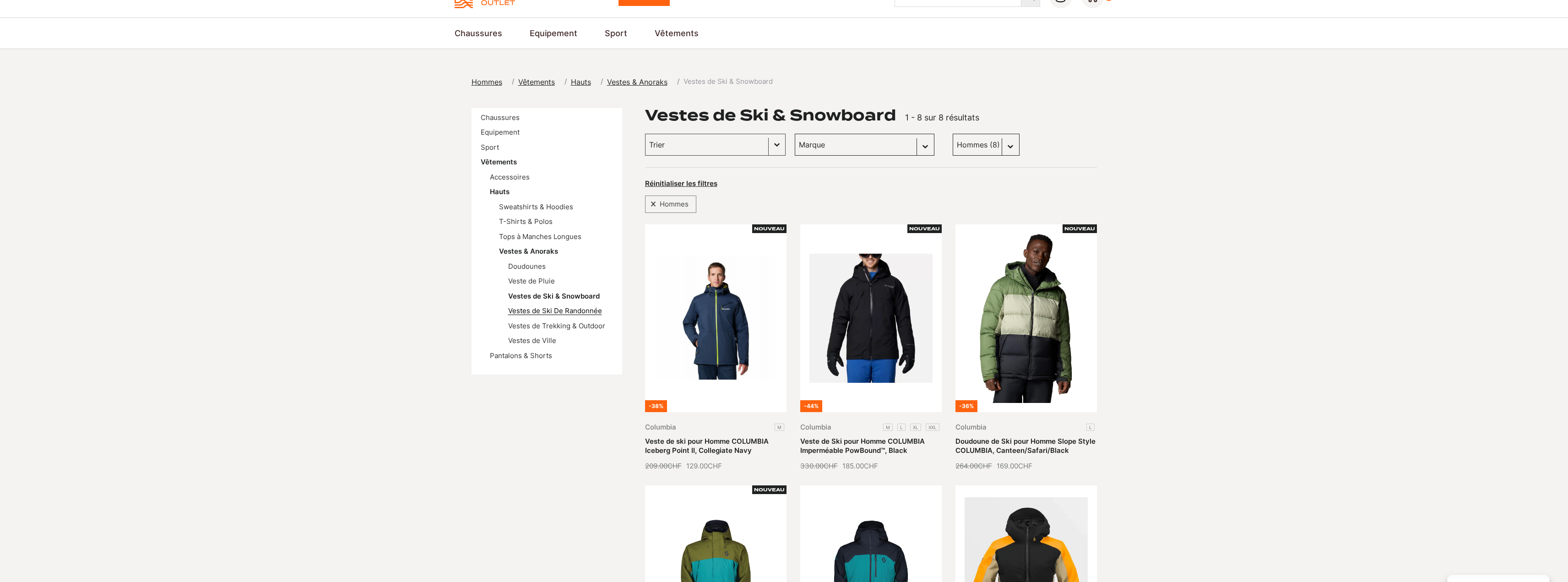
click at [519, 313] on link "Vestes de Ski De Randonnée" at bounding box center [555, 310] width 94 height 9
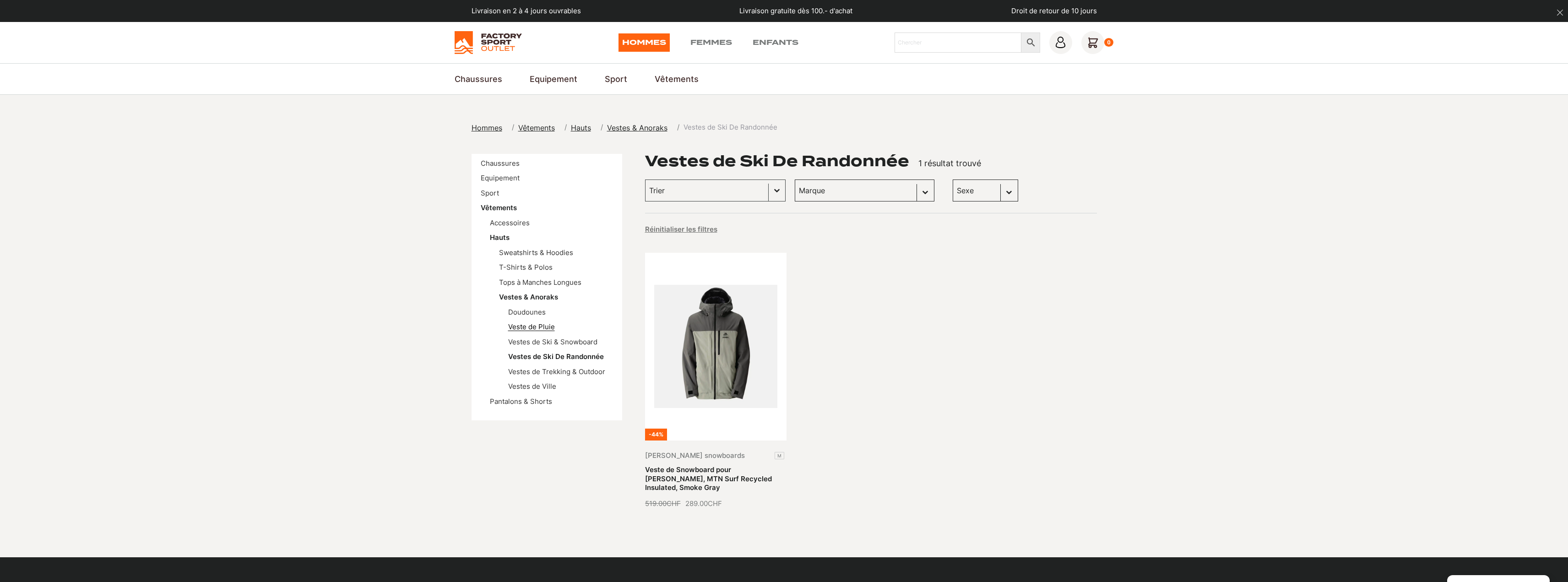
click at [541, 328] on link "Veste de Pluie" at bounding box center [531, 326] width 46 height 9
